Goal: Navigation & Orientation: Find specific page/section

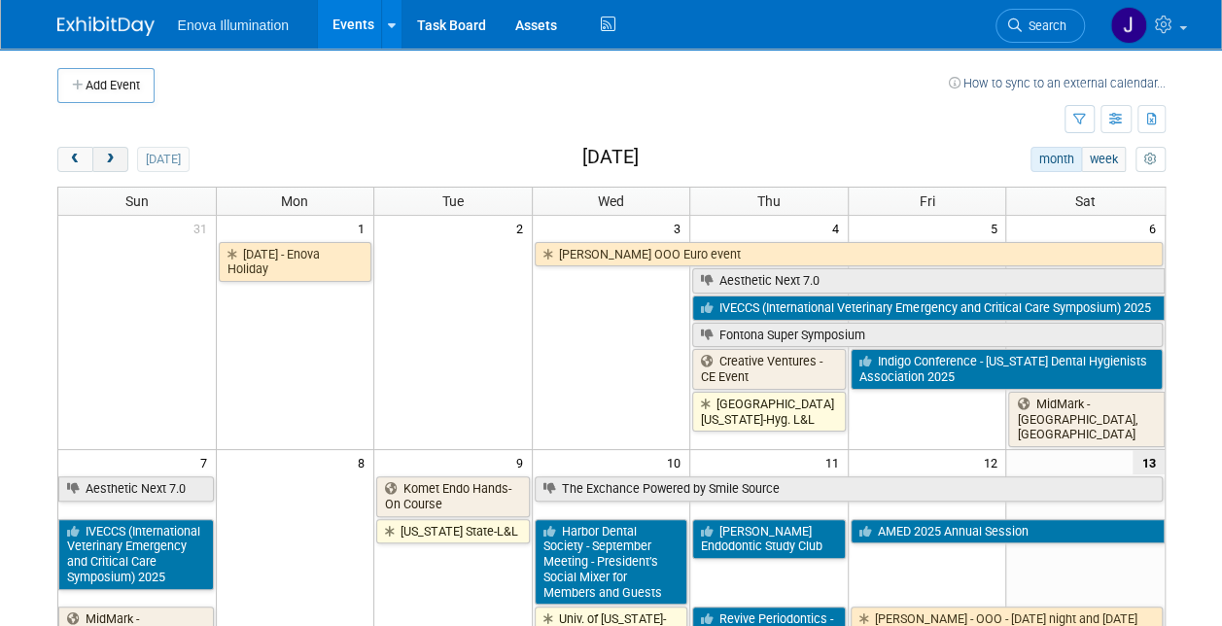
click at [115, 155] on span "next" at bounding box center [110, 160] width 15 height 13
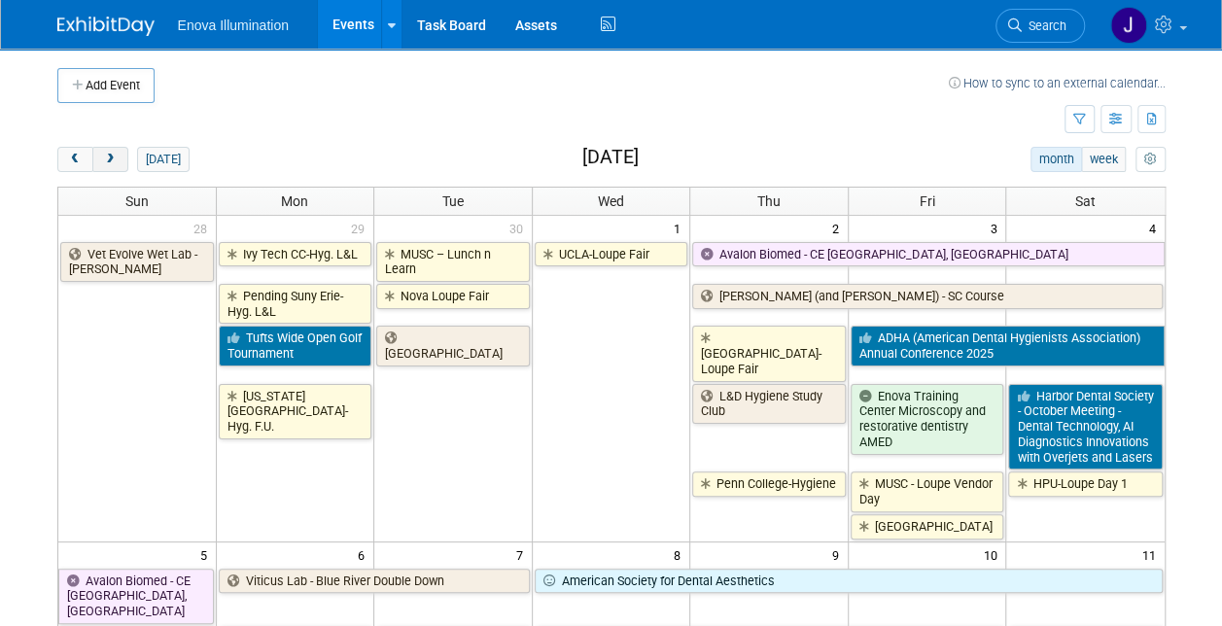
click at [115, 155] on span "next" at bounding box center [110, 160] width 15 height 13
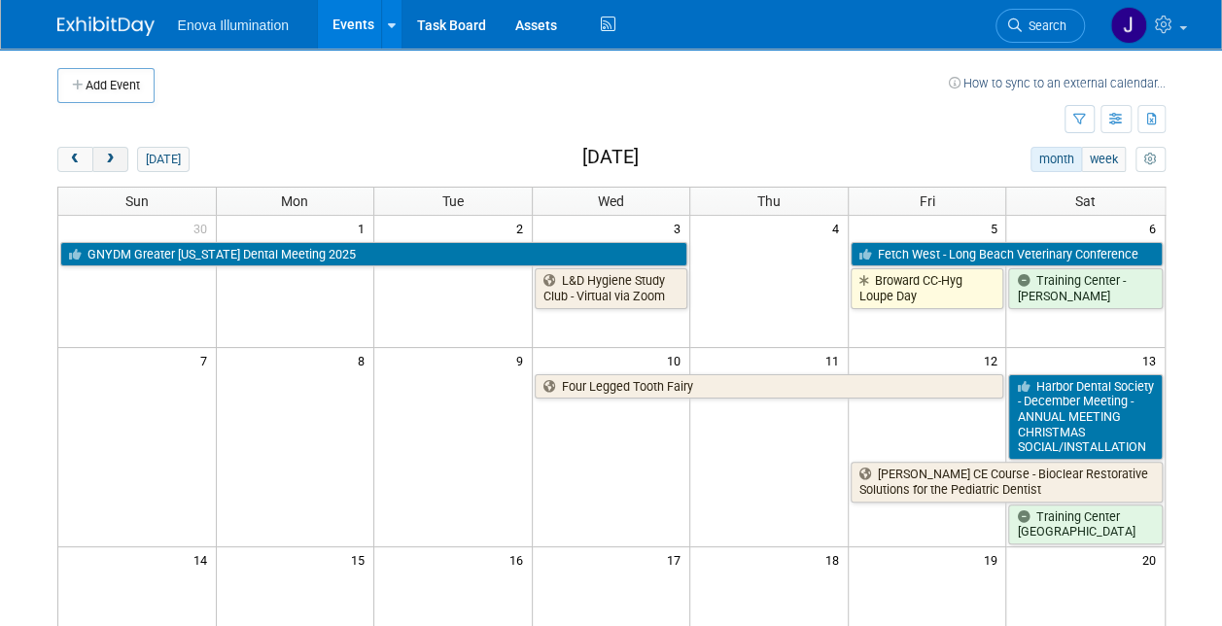
click at [115, 155] on span "next" at bounding box center [110, 160] width 15 height 13
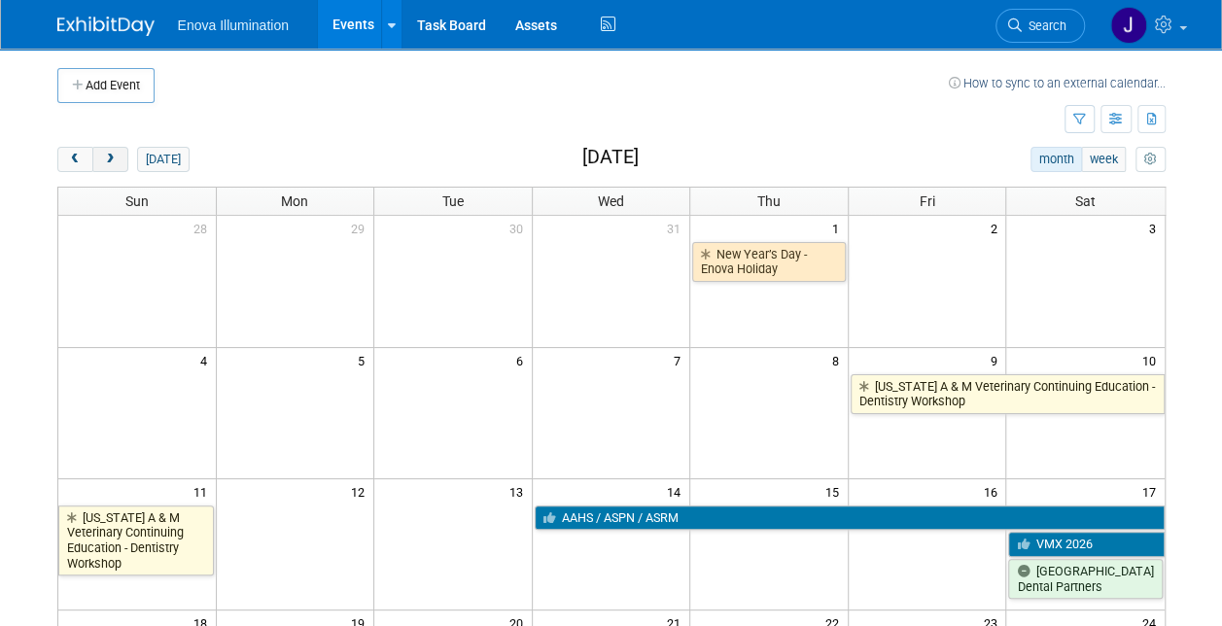
click at [115, 155] on span "next" at bounding box center [110, 160] width 15 height 13
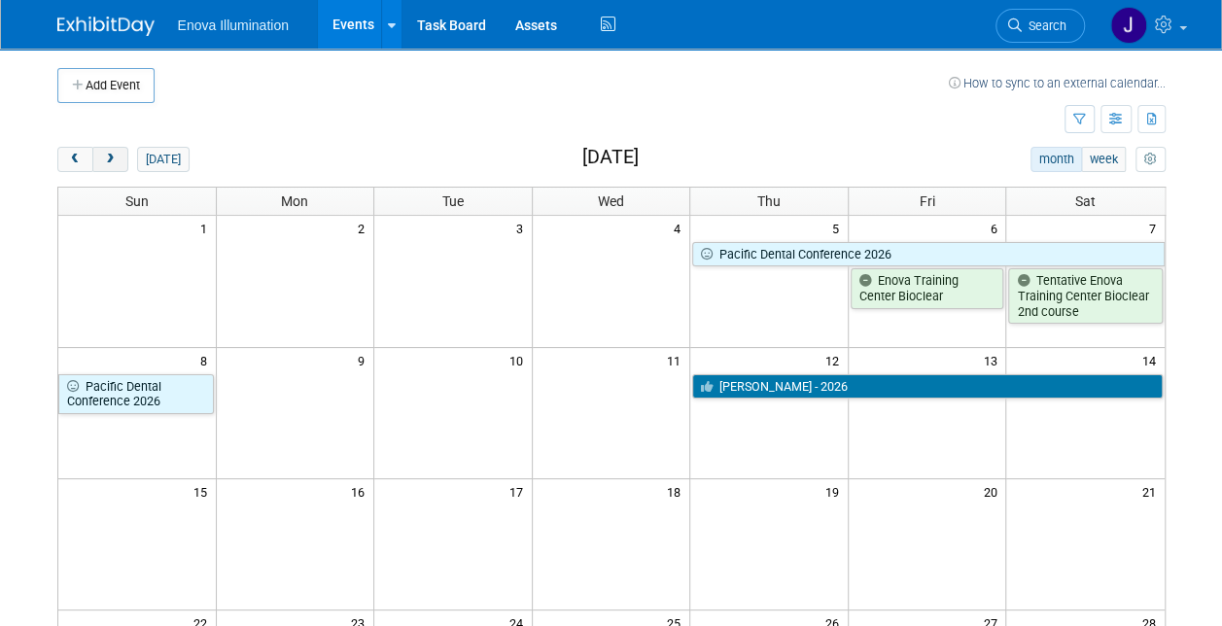
click at [115, 155] on span "next" at bounding box center [110, 160] width 15 height 13
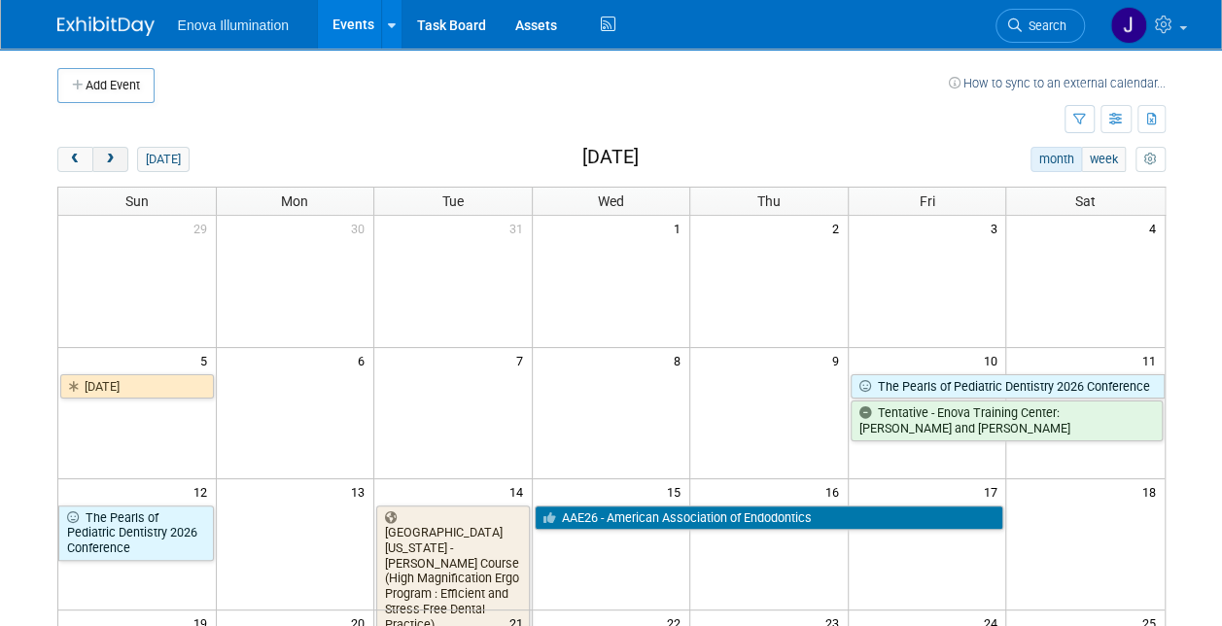
click at [115, 155] on span "next" at bounding box center [110, 160] width 15 height 13
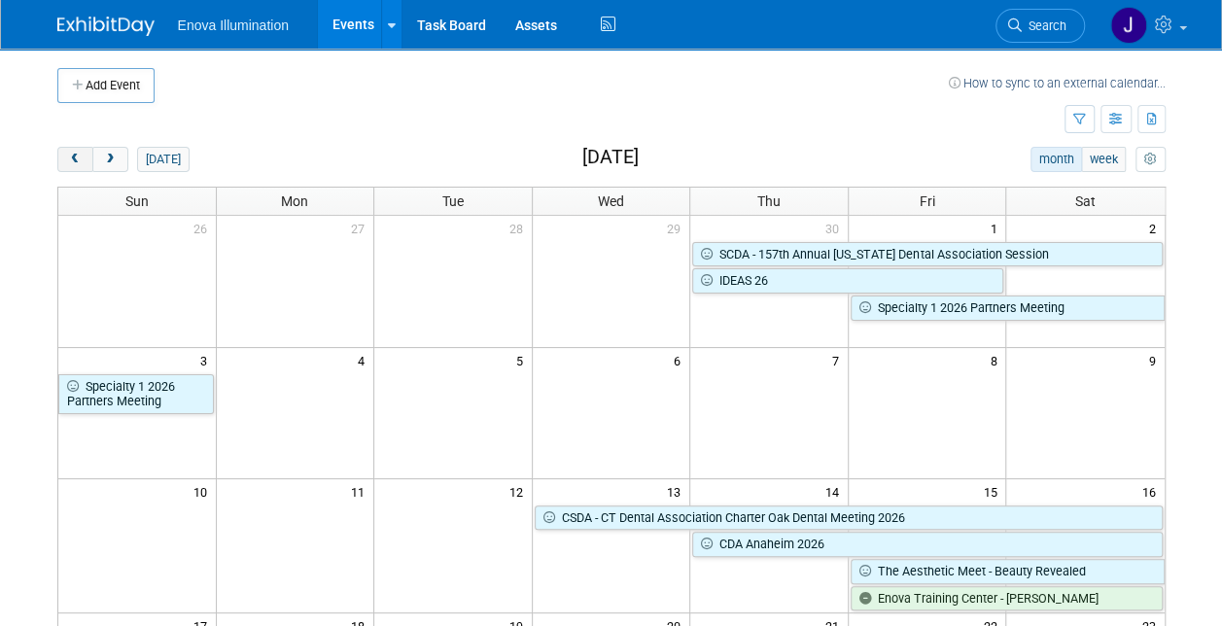
click at [73, 157] on span "prev" at bounding box center [75, 160] width 15 height 13
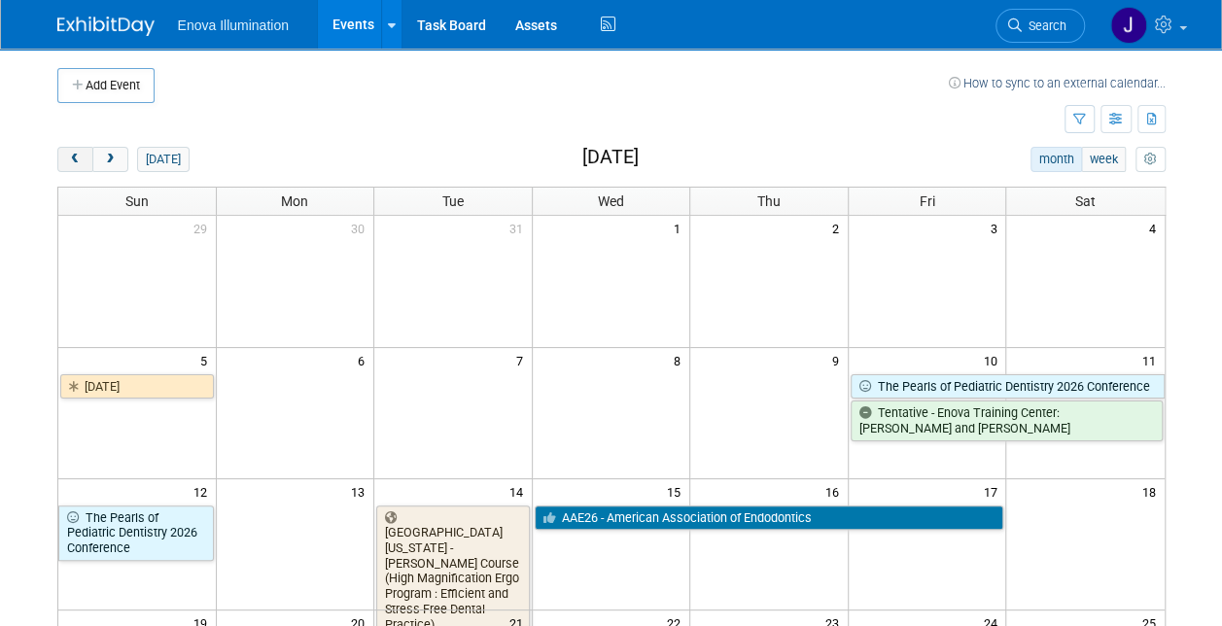
click at [73, 157] on span "prev" at bounding box center [75, 160] width 15 height 13
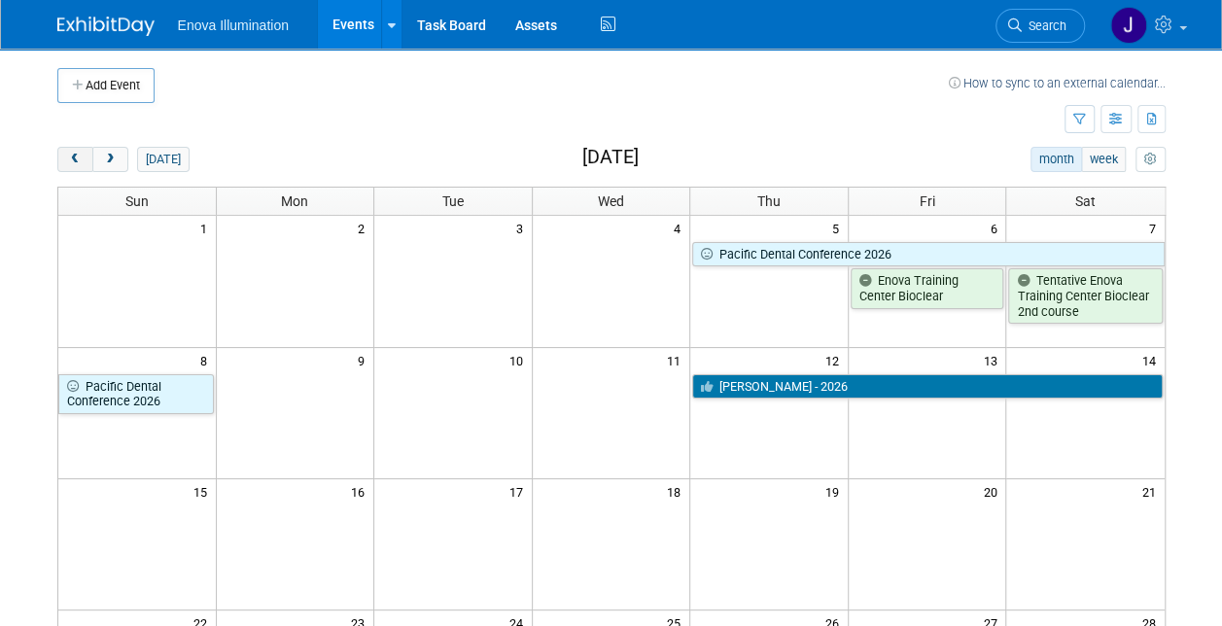
click at [73, 157] on span "prev" at bounding box center [75, 160] width 15 height 13
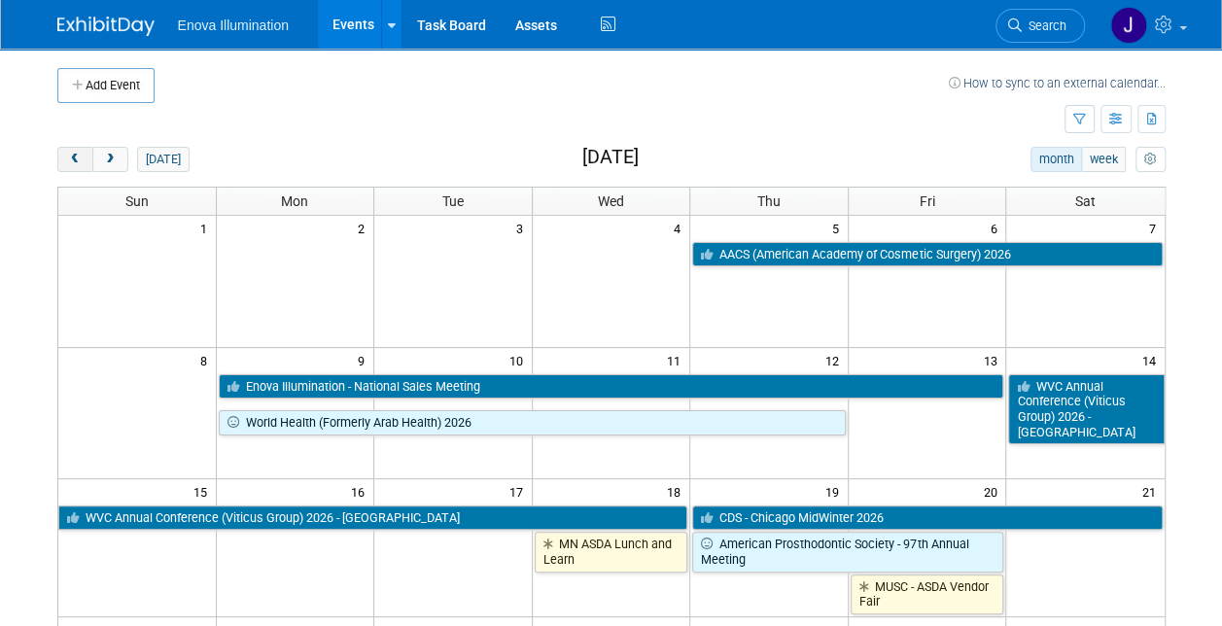
click at [73, 157] on span "prev" at bounding box center [75, 160] width 15 height 13
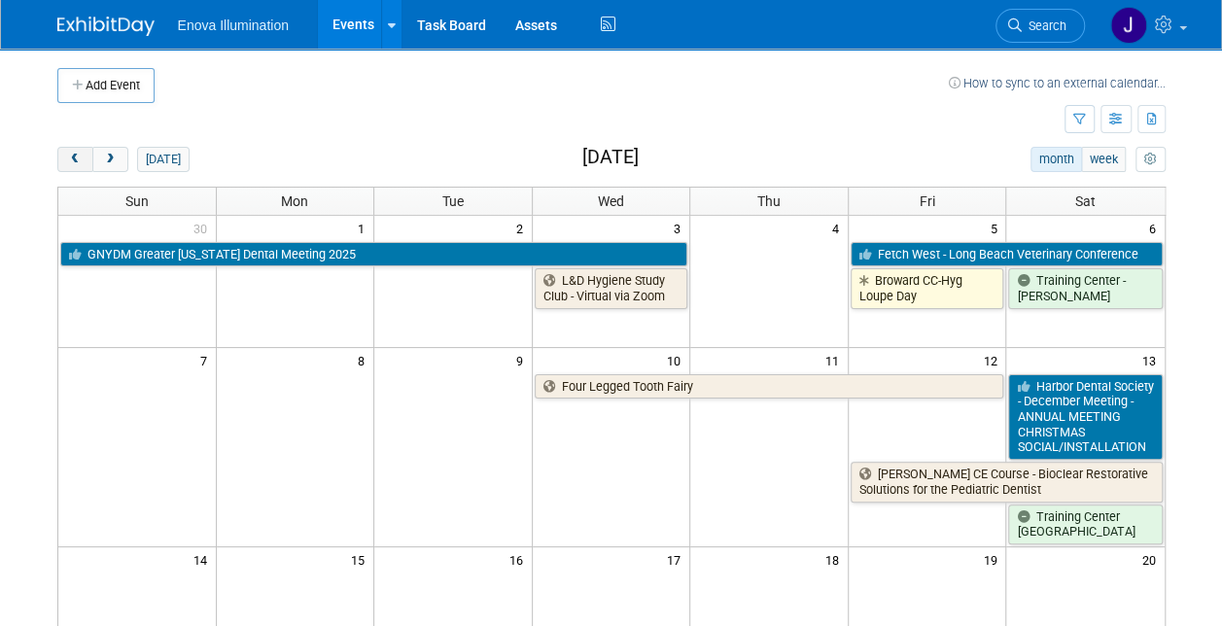
click at [73, 157] on span "prev" at bounding box center [75, 160] width 15 height 13
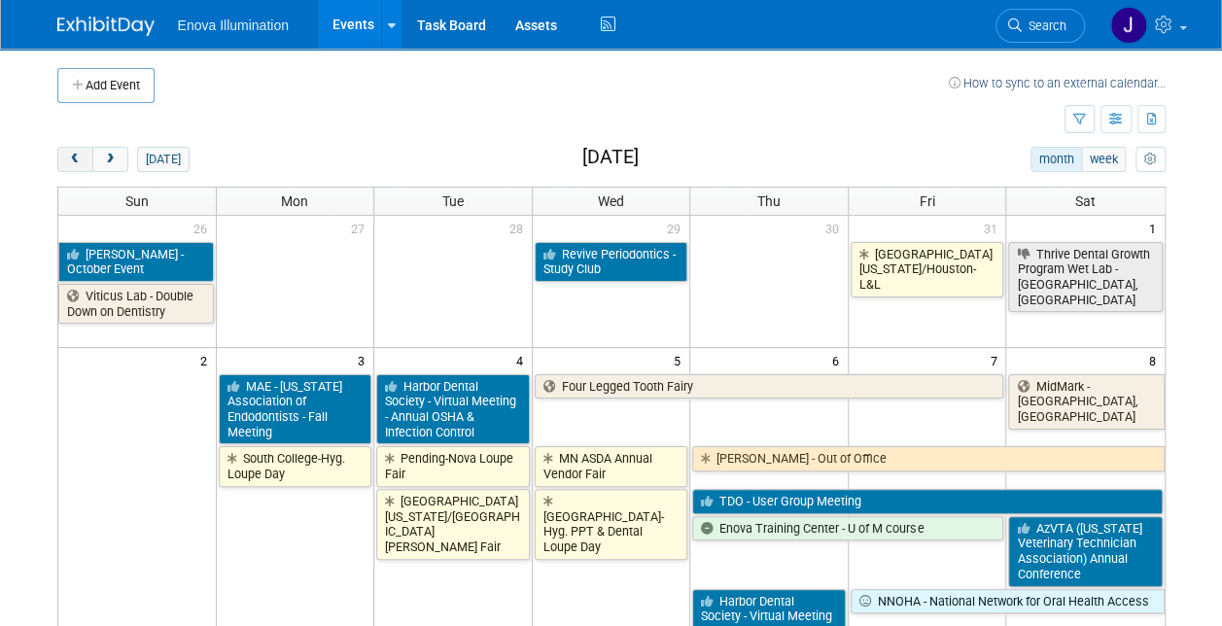
click at [73, 157] on span "prev" at bounding box center [75, 160] width 15 height 13
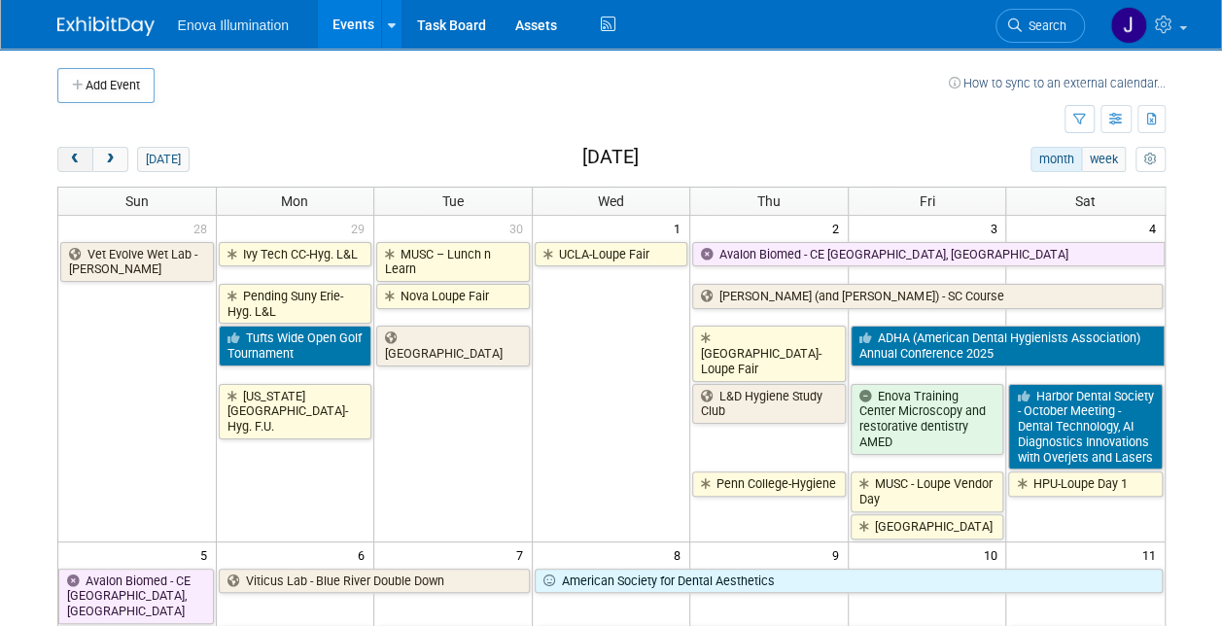
click at [73, 157] on span "prev" at bounding box center [75, 160] width 15 height 13
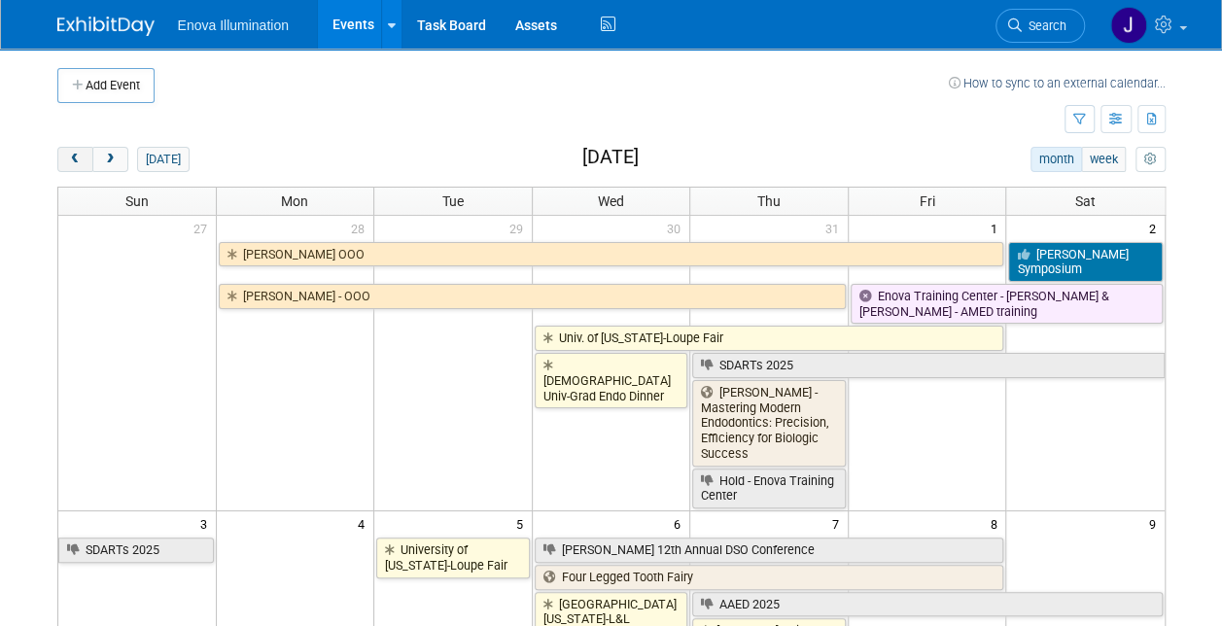
click at [73, 157] on span "prev" at bounding box center [75, 160] width 15 height 13
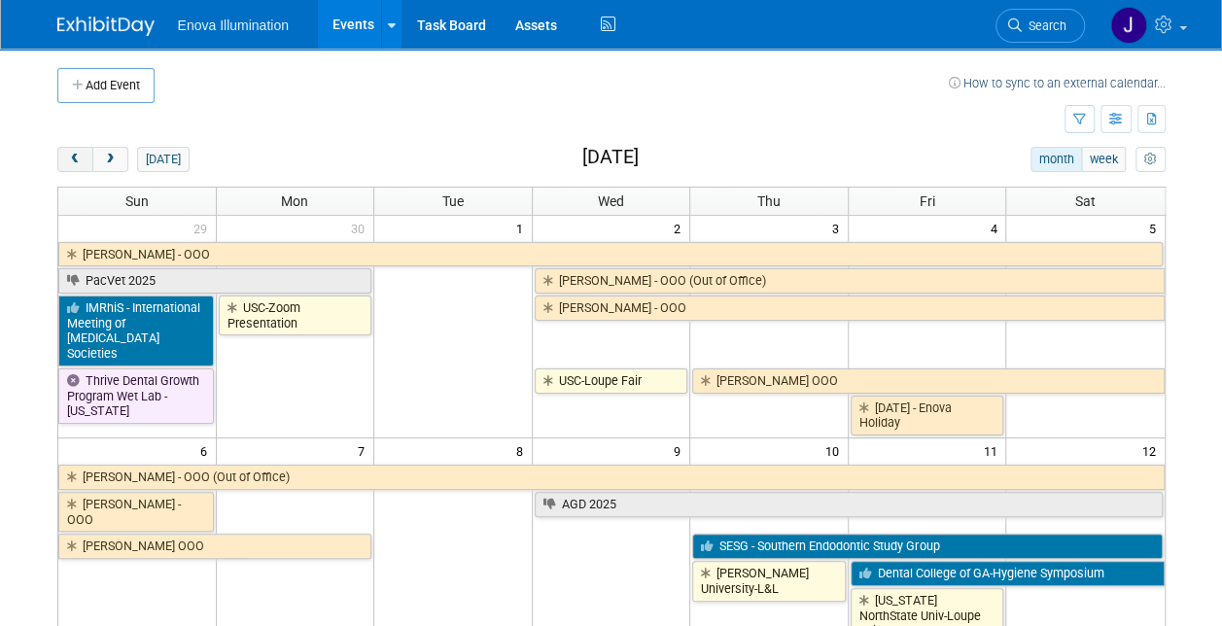
click at [73, 157] on span "prev" at bounding box center [75, 160] width 15 height 13
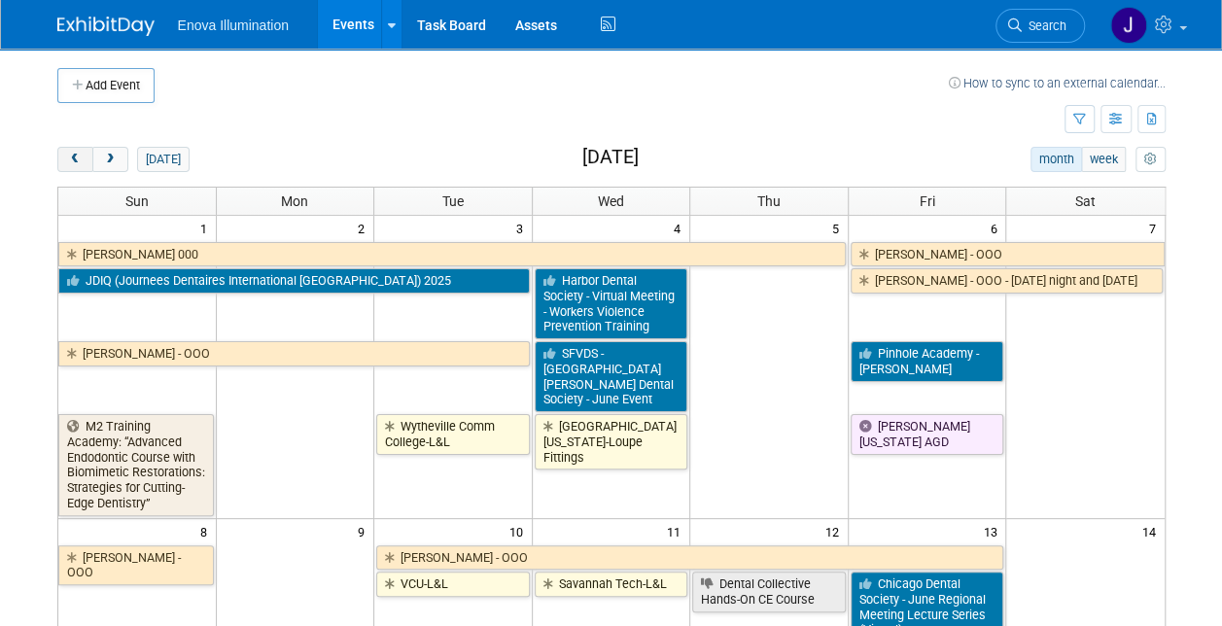
click at [68, 163] on span "prev" at bounding box center [75, 160] width 15 height 13
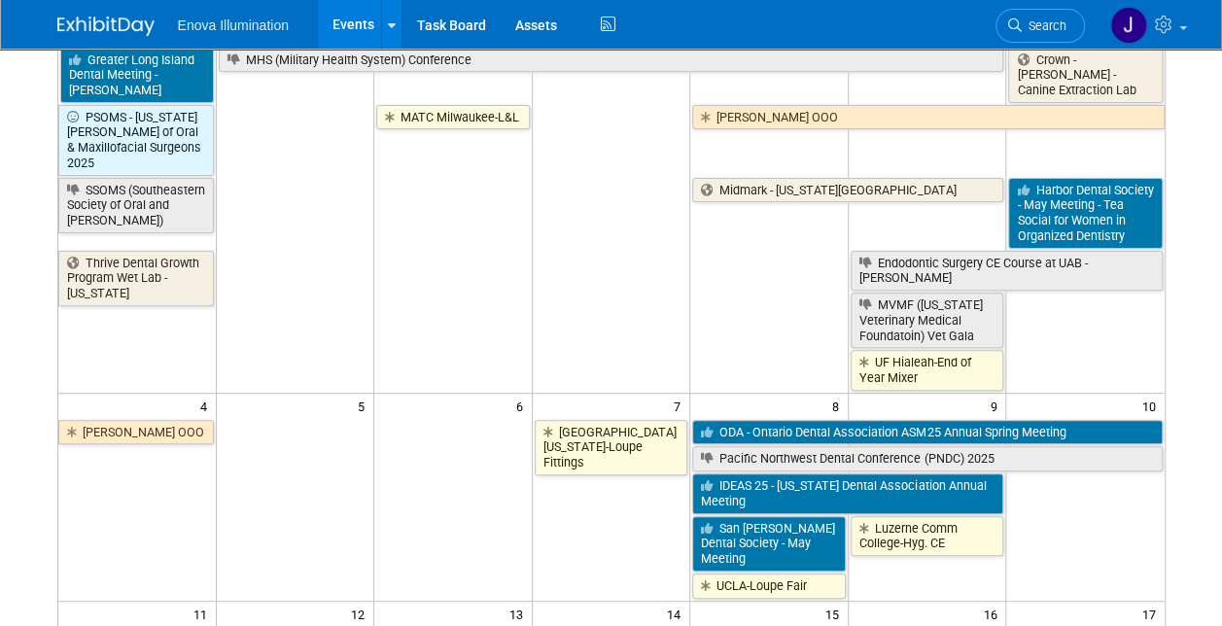
scroll to position [292, 0]
